Goal: Transaction & Acquisition: Purchase product/service

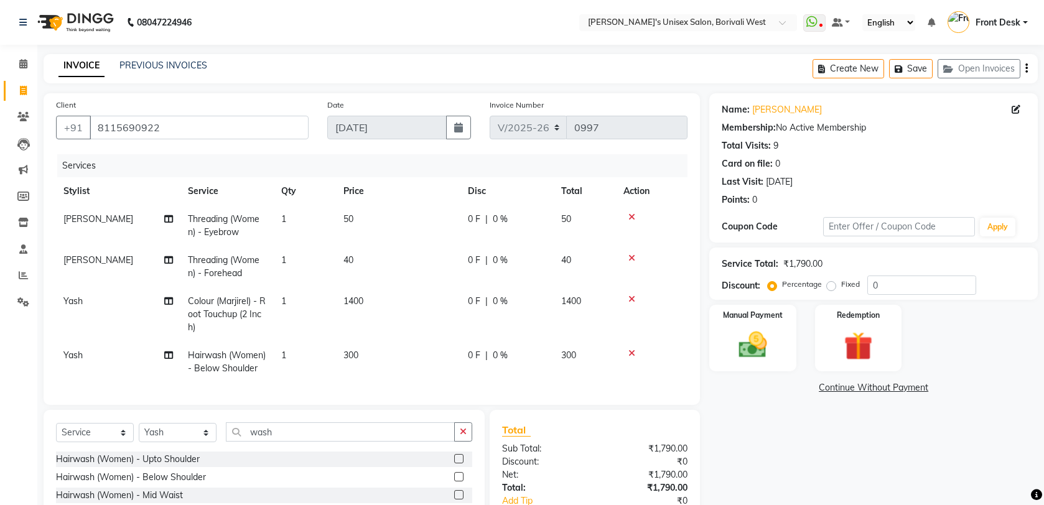
select select "4025"
select select "service"
select select "20338"
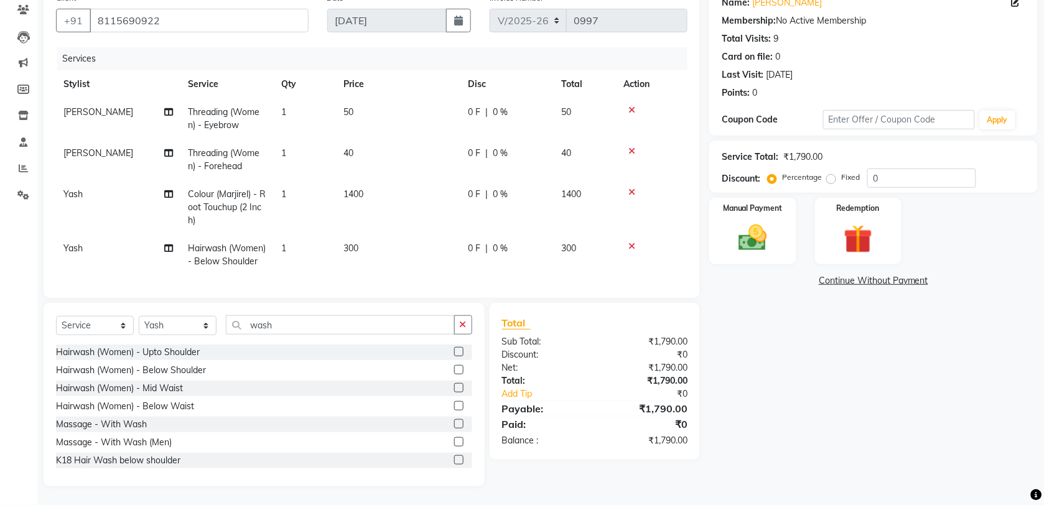
scroll to position [131, 0]
click at [825, 306] on div "Name: [PERSON_NAME] Membership: No Active Membership Total Visits: 9 Card on fi…" at bounding box center [878, 236] width 338 height 500
click at [367, 180] on td "1400" at bounding box center [398, 207] width 124 height 54
select select "20338"
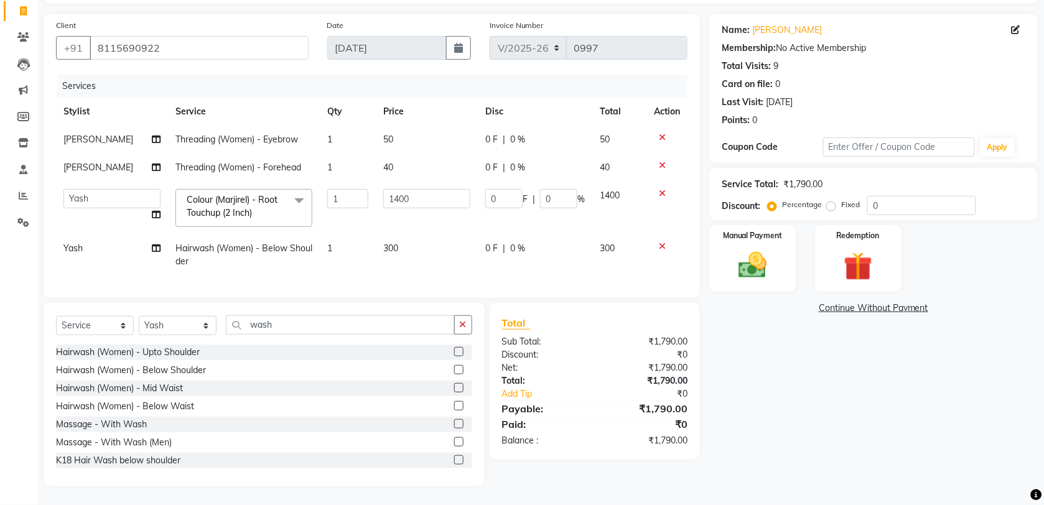
scroll to position [91, 0]
click at [662, 189] on icon at bounding box center [662, 193] width 7 height 9
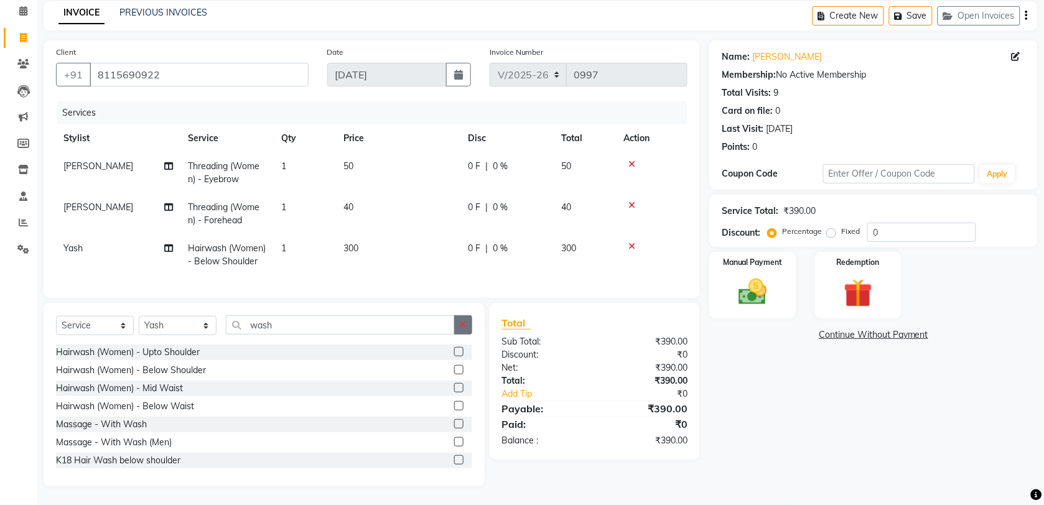
click at [462, 331] on button "button" at bounding box center [463, 325] width 18 height 19
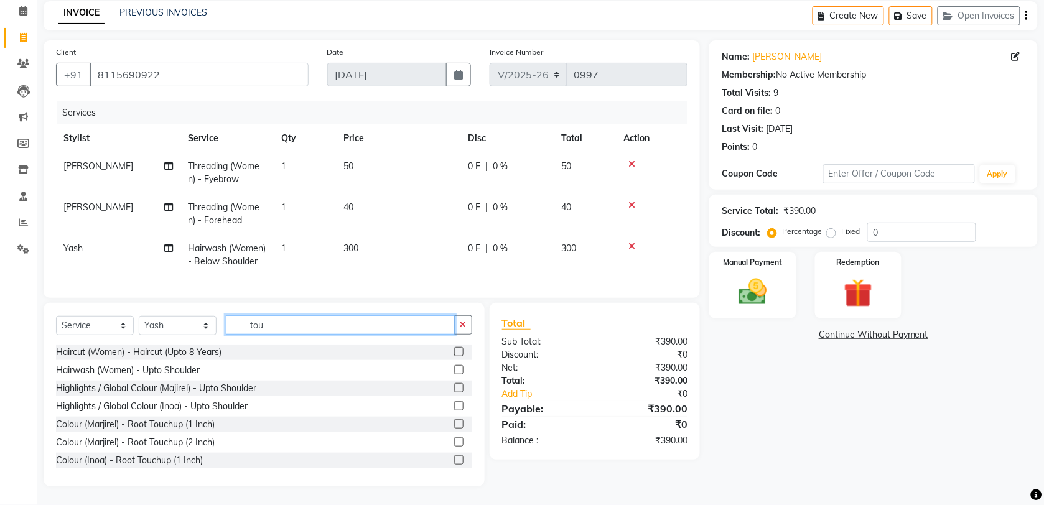
scroll to position [50, 0]
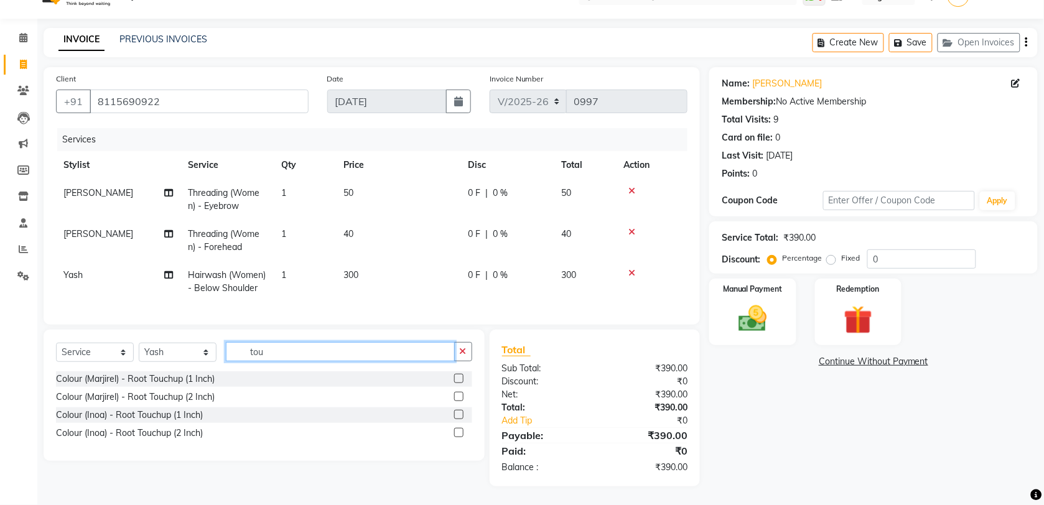
type input "tou"
click at [454, 413] on label at bounding box center [458, 414] width 9 height 9
click at [454, 413] on input "checkbox" at bounding box center [458, 415] width 8 height 8
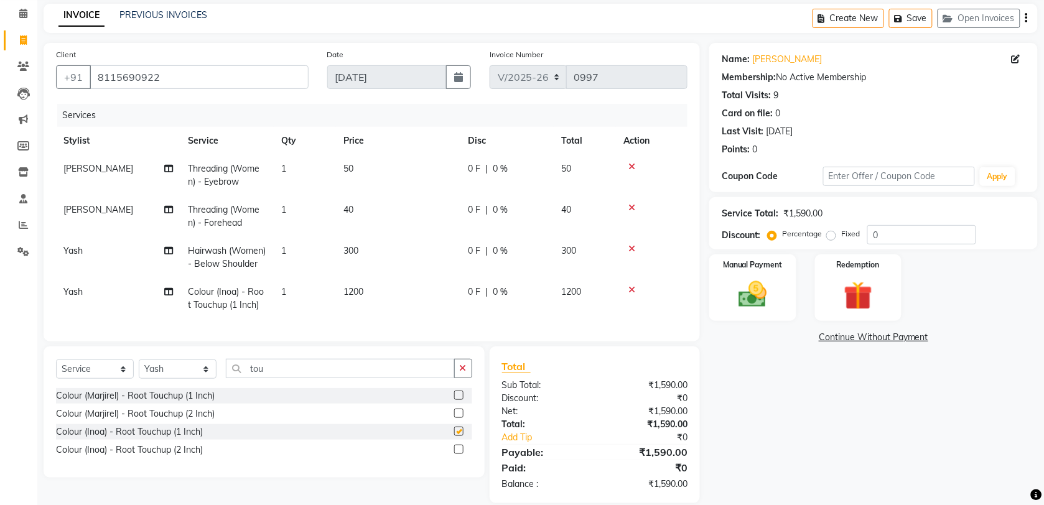
checkbox input "false"
click at [375, 278] on td "300" at bounding box center [398, 257] width 124 height 41
select select "20338"
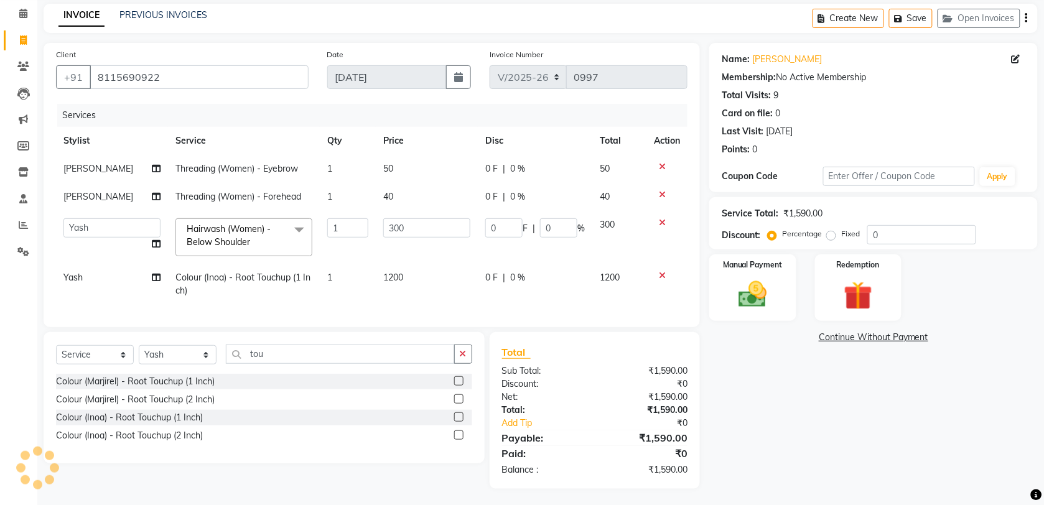
click at [386, 277] on span "1200" at bounding box center [393, 277] width 20 height 11
select select "20338"
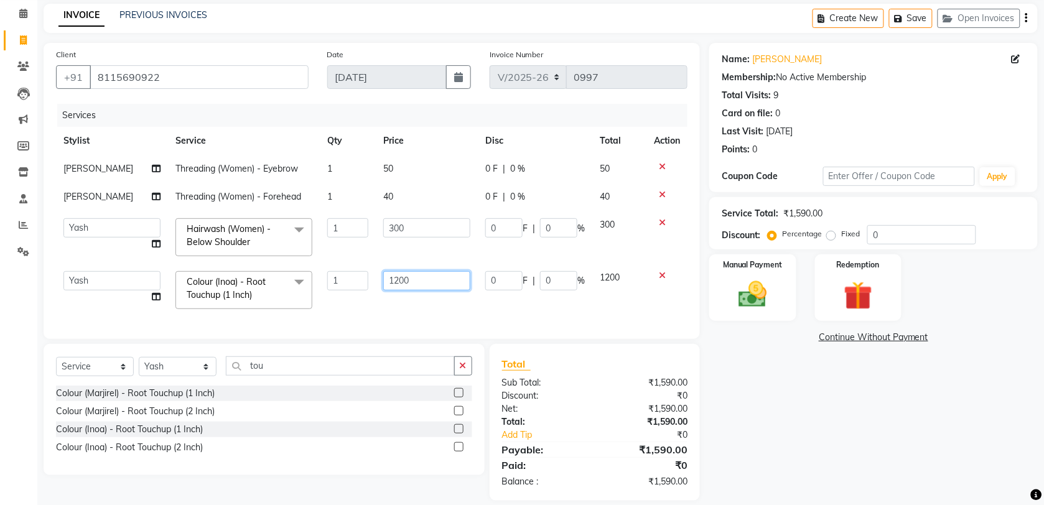
click at [394, 281] on input "1200" at bounding box center [426, 280] width 87 height 19
type input "1100"
click at [789, 381] on div "Name: [PERSON_NAME] Membership: No Active Membership Total Visits: 9 Card on fi…" at bounding box center [878, 272] width 338 height 458
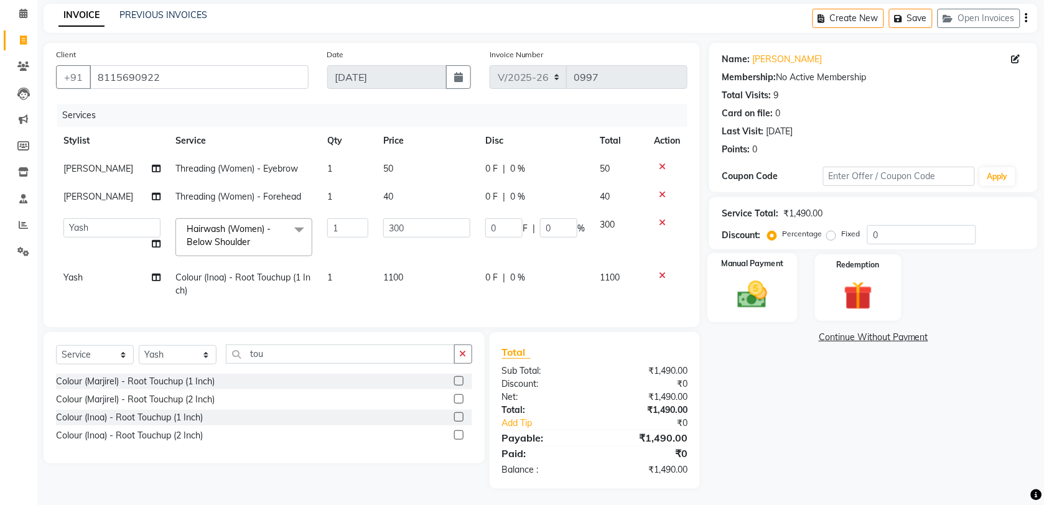
click at [781, 284] on div "Manual Payment" at bounding box center [753, 287] width 90 height 69
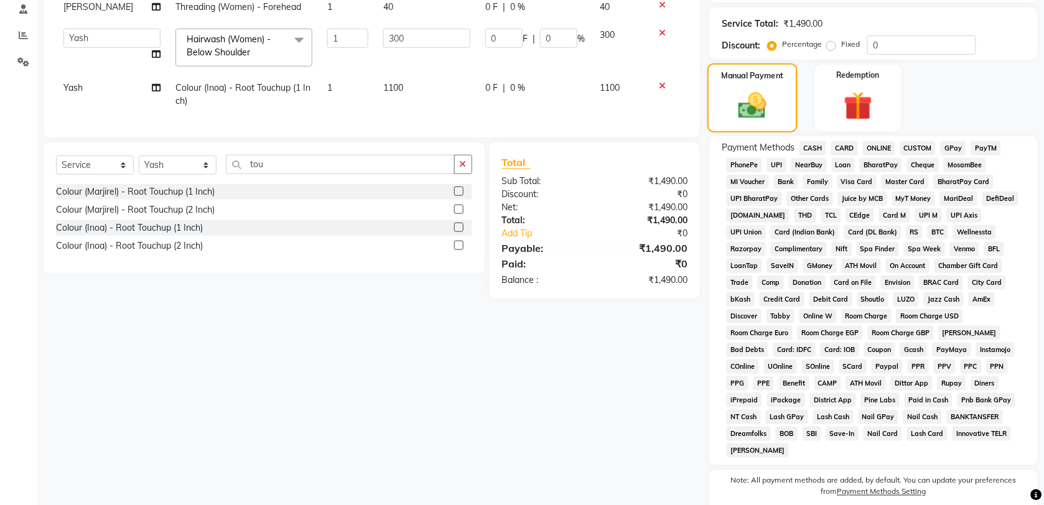
scroll to position [274, 0]
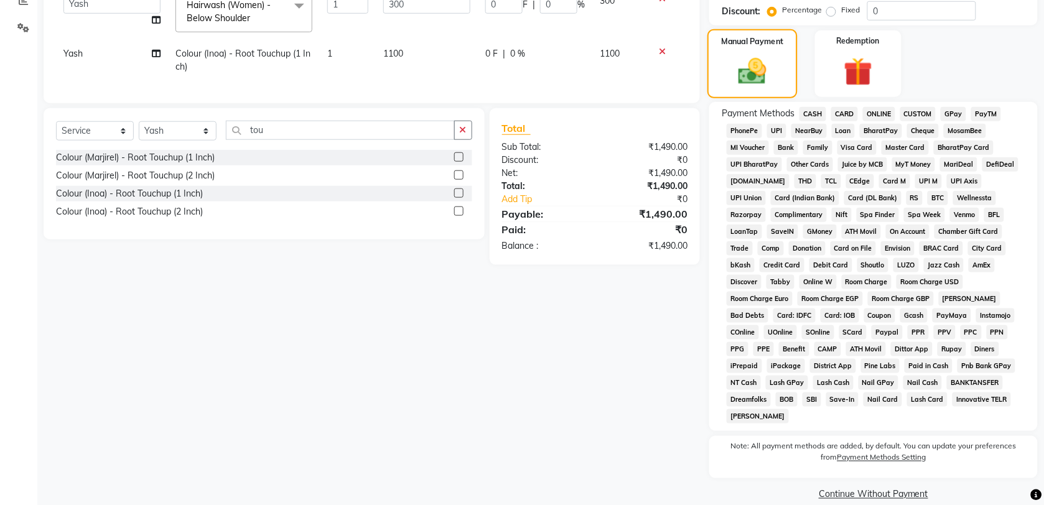
click at [892, 284] on div "Room Charge USD" at bounding box center [928, 283] width 72 height 17
click at [819, 110] on span "CASH" at bounding box center [813, 114] width 27 height 14
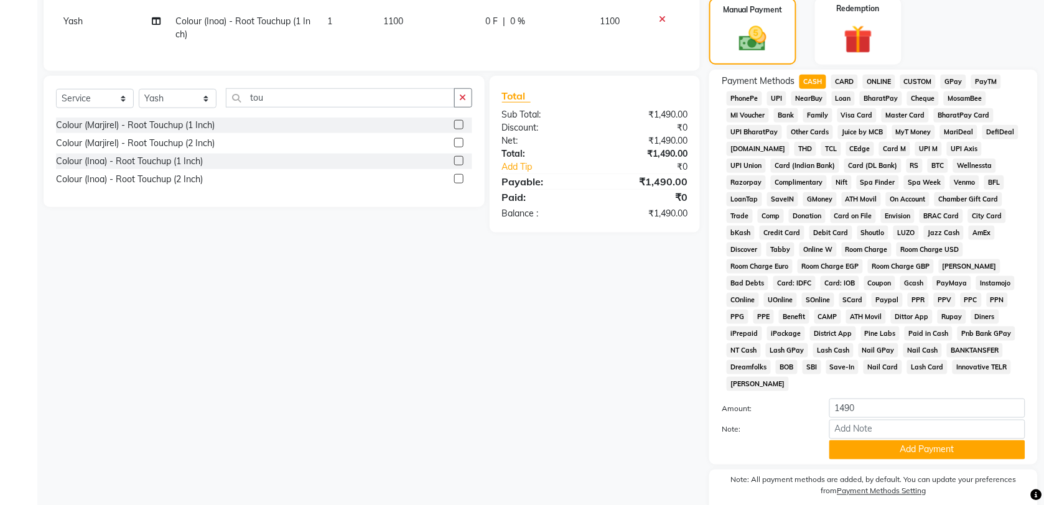
scroll to position [340, 0]
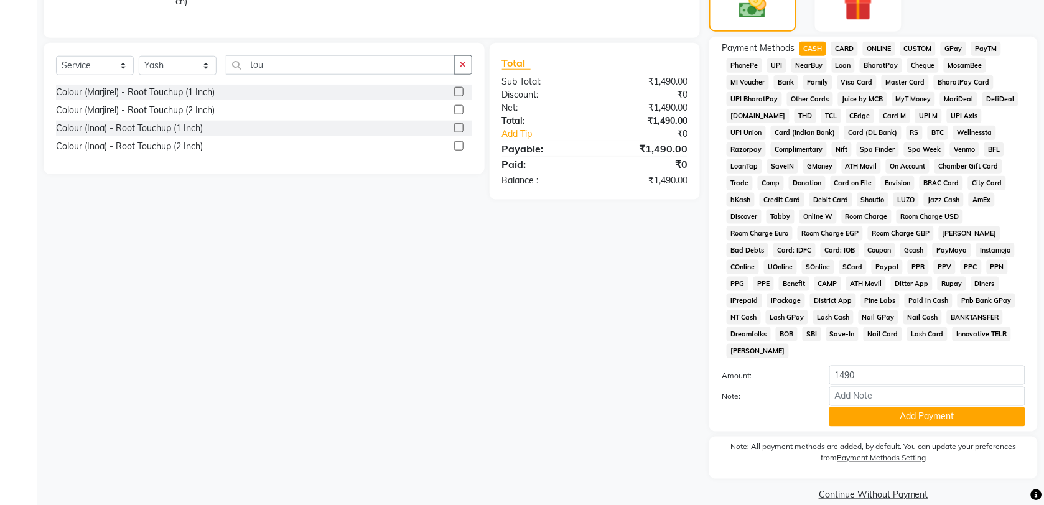
click at [952, 50] on span "GPay" at bounding box center [954, 49] width 26 height 14
click at [864, 408] on button "Add Payment" at bounding box center [928, 417] width 196 height 19
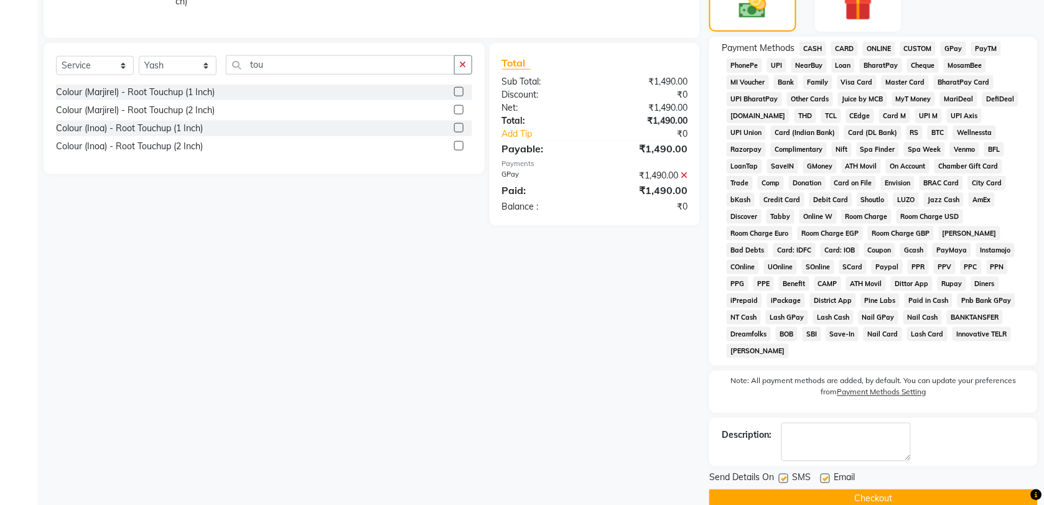
click at [784, 474] on div at bounding box center [783, 480] width 8 height 13
click at [784, 474] on label at bounding box center [783, 478] width 9 height 9
click at [784, 475] on input "checkbox" at bounding box center [783, 479] width 8 height 8
checkbox input "false"
click at [784, 490] on button "Checkout" at bounding box center [873, 499] width 329 height 19
